Goal: Browse casually: Explore the website without a specific task or goal

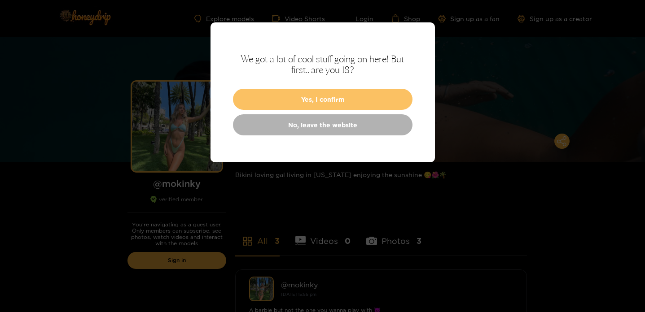
click at [360, 94] on button "Yes, I confirm" at bounding box center [323, 99] width 180 height 21
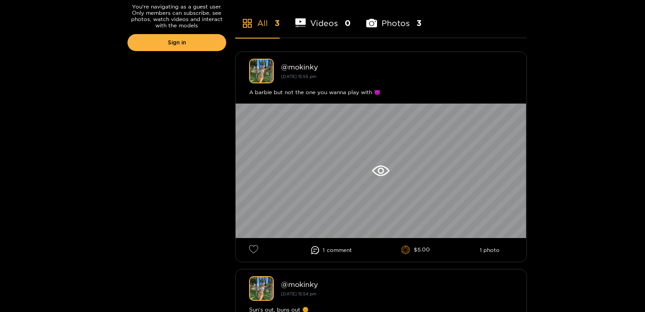
scroll to position [214, 0]
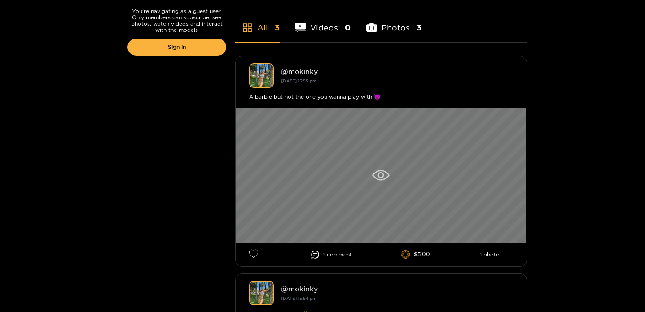
click at [372, 164] on div at bounding box center [381, 175] width 291 height 135
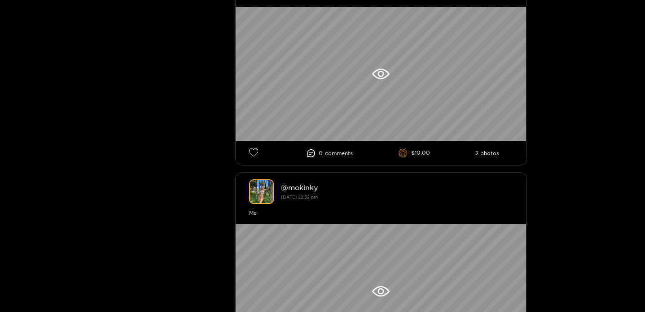
scroll to position [575, 0]
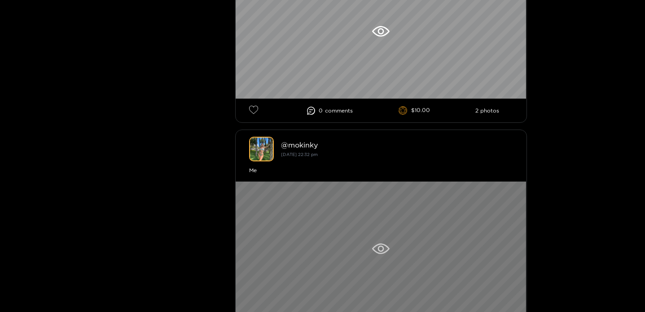
click at [384, 249] on icon at bounding box center [381, 249] width 18 height 11
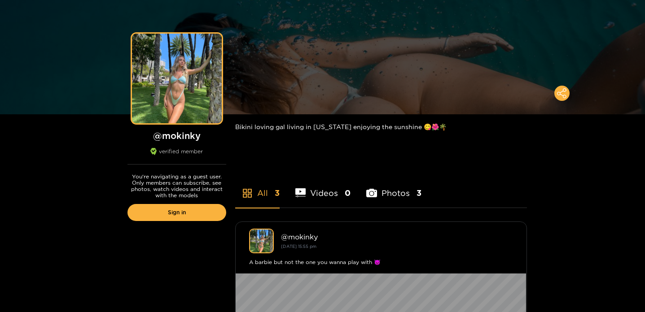
scroll to position [37, 0]
